Goal: Find specific page/section: Find specific page/section

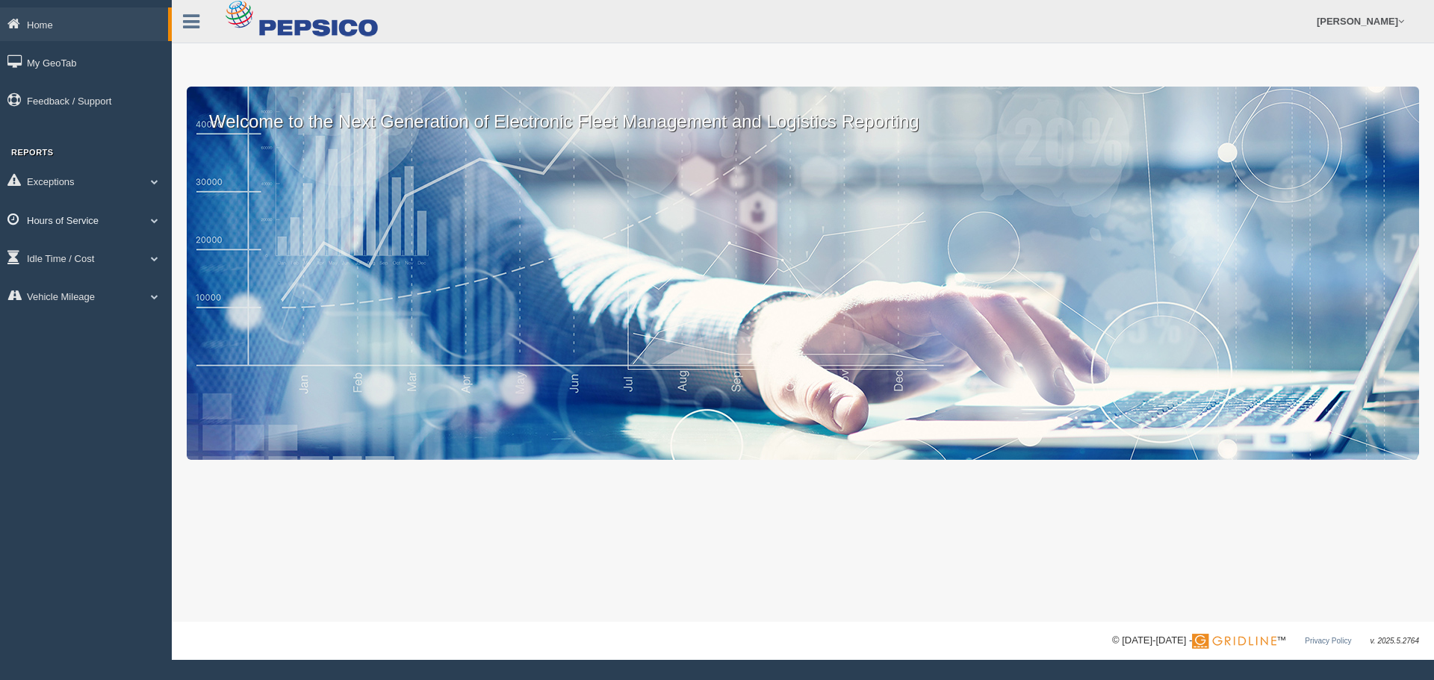
click at [90, 221] on link "Hours of Service" at bounding box center [86, 220] width 172 height 34
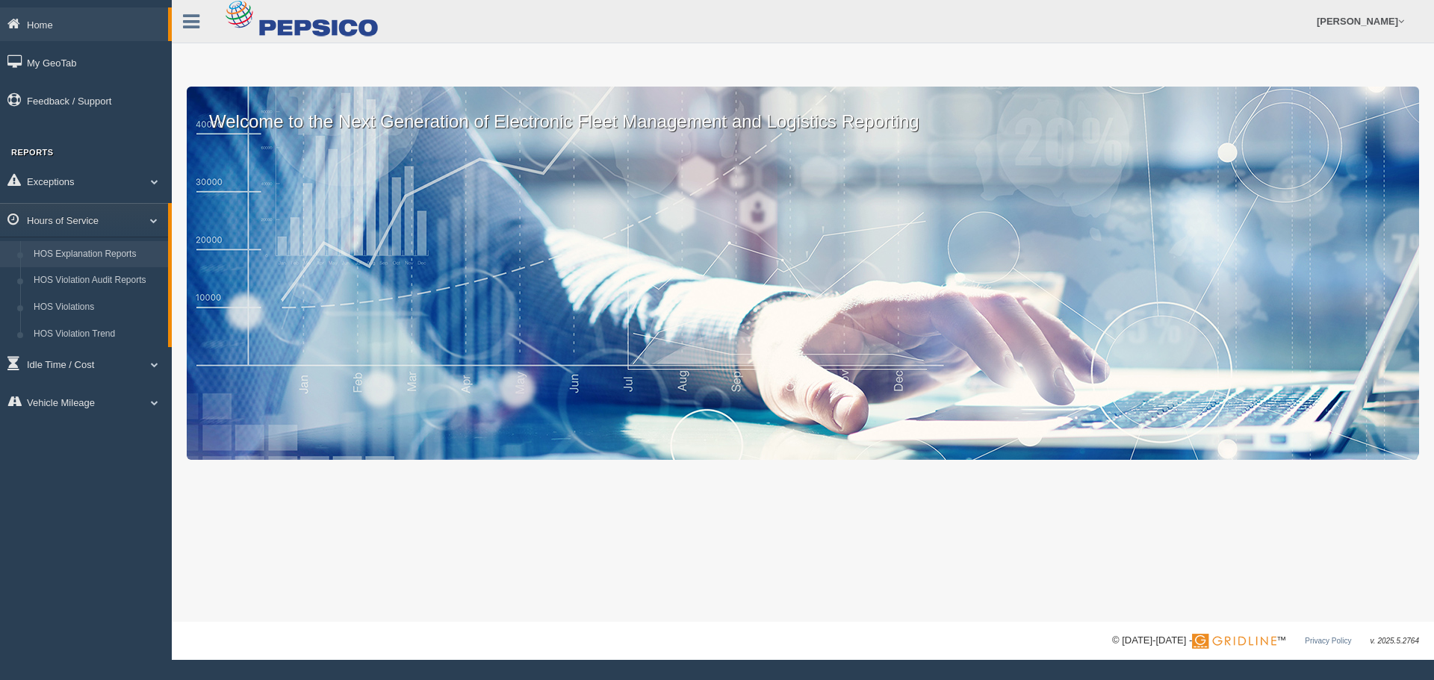
click at [93, 249] on link "HOS Explanation Reports" at bounding box center [97, 254] width 141 height 27
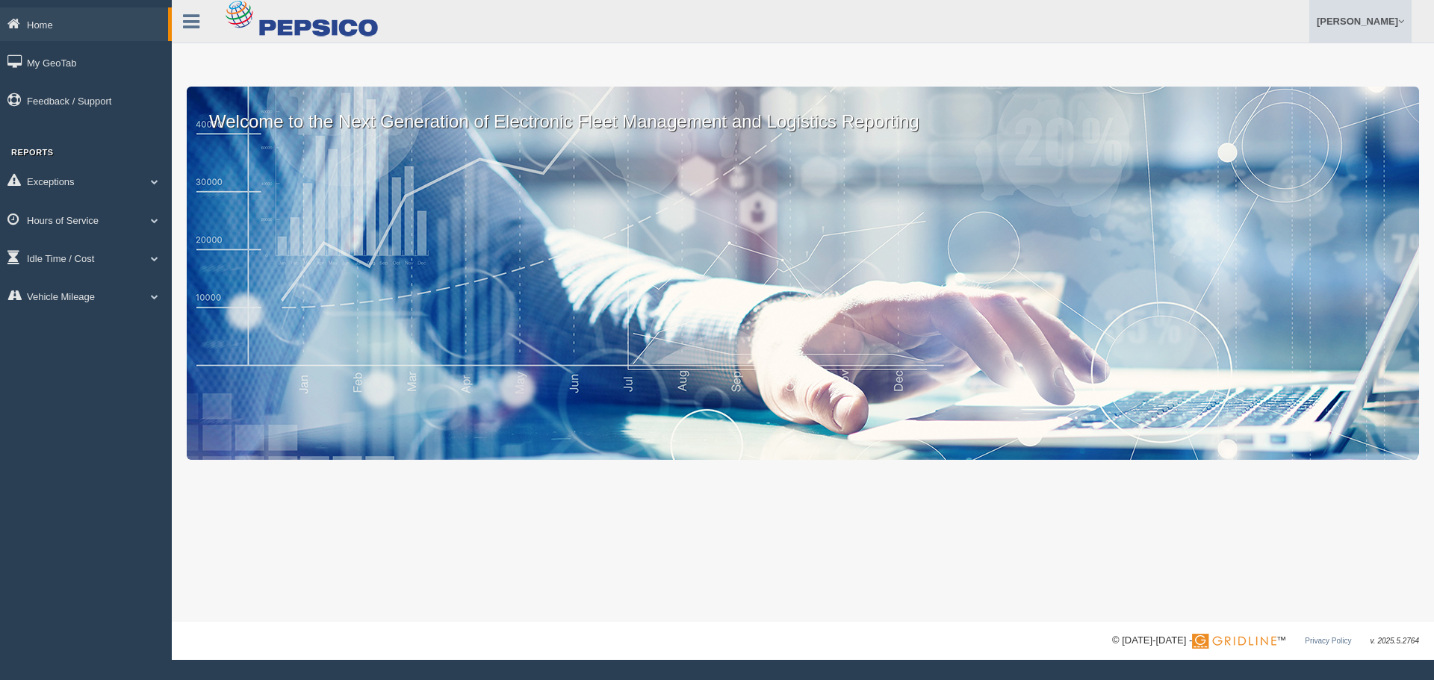
drag, startPoint x: 1354, startPoint y: 28, endPoint x: 1353, endPoint y: 43, distance: 15.0
click at [1355, 28] on link "[PERSON_NAME]" at bounding box center [1360, 21] width 102 height 43
click at [1270, 87] on link "Log Off" at bounding box center [1329, 89] width 163 height 31
